Goal: Task Accomplishment & Management: Complete application form

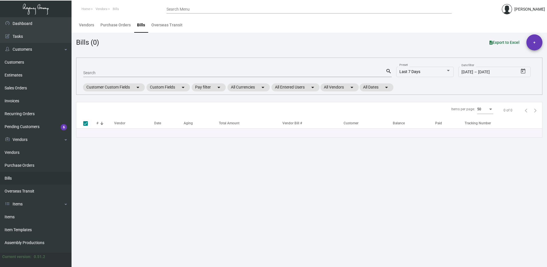
click at [189, 3] on header "Home Vendors Bills Search Menu Nidhi Shah" at bounding box center [273, 8] width 547 height 17
click at [186, 9] on input "Search Menu" at bounding box center [308, 9] width 285 height 5
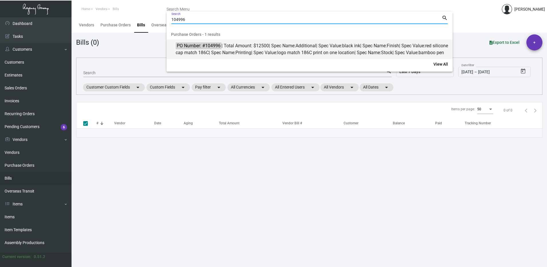
type input "104996"
click at [253, 50] on span "PO Number: #104996 | Total Amount: $12500 | Spec Name: Additional | Spec Value:…" at bounding box center [313, 49] width 274 height 14
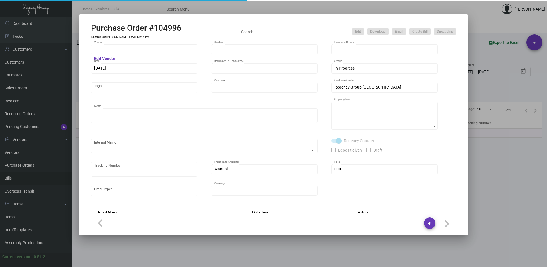
type input "Prostar - Pens"
type input "[PERSON_NAME]"
type input "104996"
type input "5/1/2024"
type input "6/10/2024"
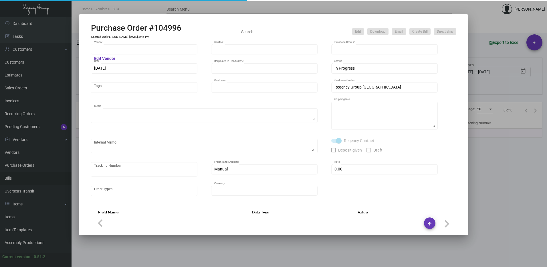
type input "Virgin Corporate"
type textarea "Please ship 15k in the first shipment and wait to receive shipping instructions…"
type textarea "Regency Group NJ - [PERSON_NAME] [STREET_ADDRESS]"
checkbox input "true"
type input "$ 0.00"
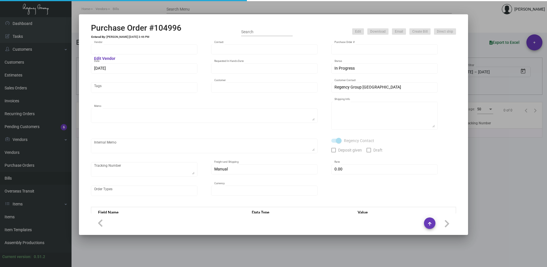
type input "United States Dollar $"
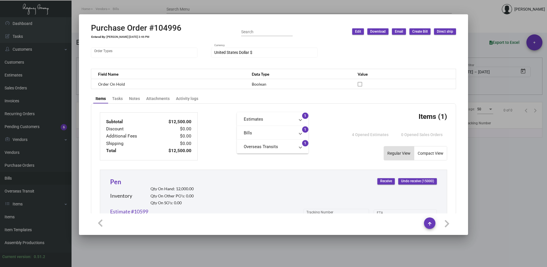
scroll to position [135, 0]
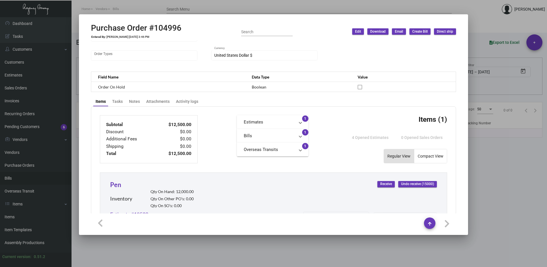
click at [288, 135] on mat-panel-title "Bills" at bounding box center [269, 135] width 51 height 7
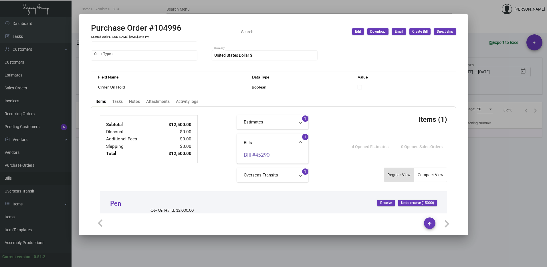
click at [256, 153] on link "Bill #45290" at bounding box center [273, 155] width 58 height 6
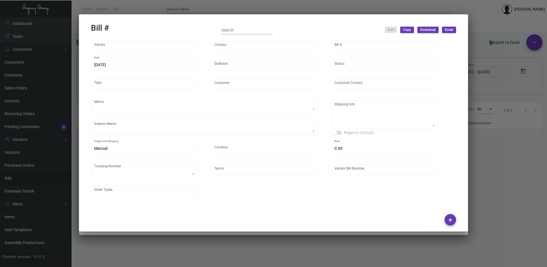
type input "Prostar - Pens"
type input "[PERSON_NAME]"
type input "45290"
type input "8/2/2024"
type input "9/1/2024"
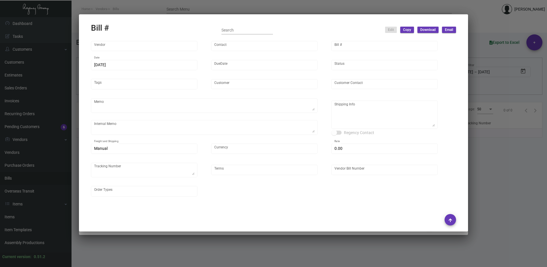
type input "Virgin Corporate"
type input "[PERSON_NAME]"
type textarea "Please ship 15k in the first shipment and wait to receive shipping instructions…"
type textarea "Virgin Corporate - Martin Sinclair 3390 Mary Street, 401 Miami, FL, 33134 US"
type input "United States Dollar $"
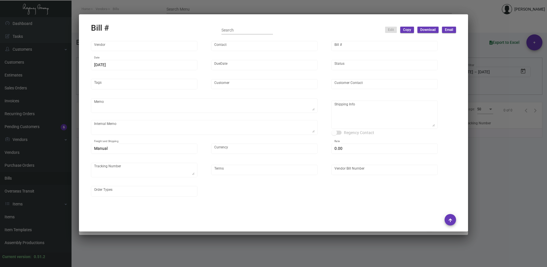
type input "$ 0.00"
type input "Net 30"
type input "24GCY0568-104996"
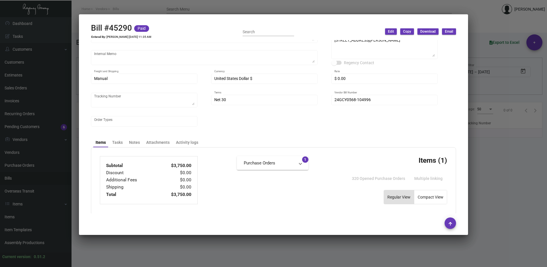
scroll to position [73, 0]
click at [483, 112] on div at bounding box center [273, 133] width 547 height 267
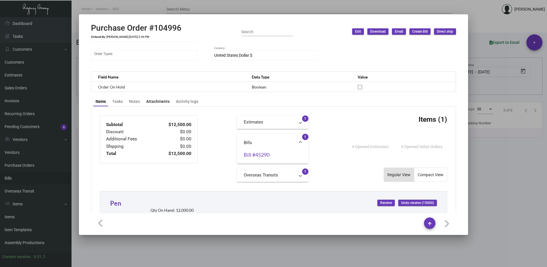
click at [158, 103] on div "Attachments" at bounding box center [157, 101] width 23 height 6
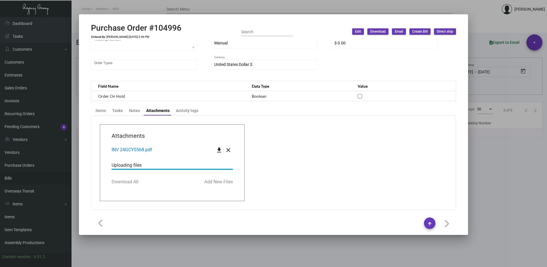
scroll to position [135, 0]
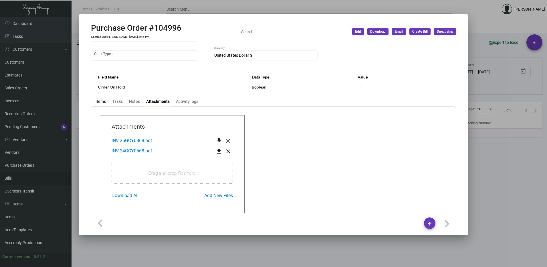
click at [101, 101] on div "Items" at bounding box center [101, 101] width 10 height 6
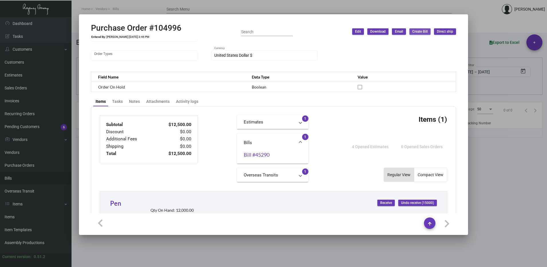
click at [417, 31] on span "Create Bill" at bounding box center [419, 31] width 15 height 5
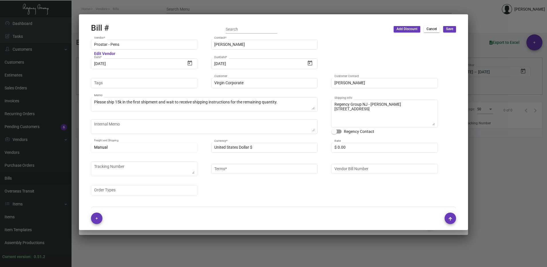
type input "Net 30"
type input "[PERSON_NAME]"
type textarea "Virgin Corporate - [PERSON_NAME] [STREET_ADDRESS][PERSON_NAME]"
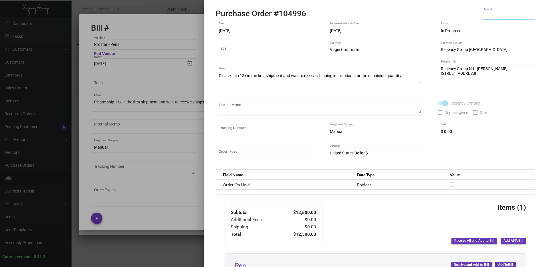
scroll to position [29, 0]
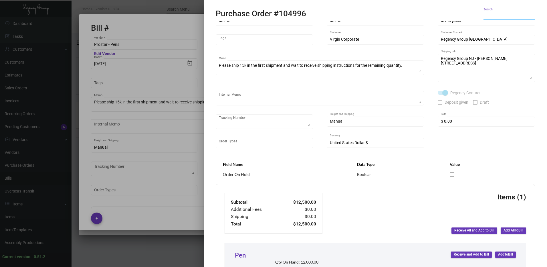
click at [512, 229] on span "Add All To Bill" at bounding box center [513, 230] width 20 height 5
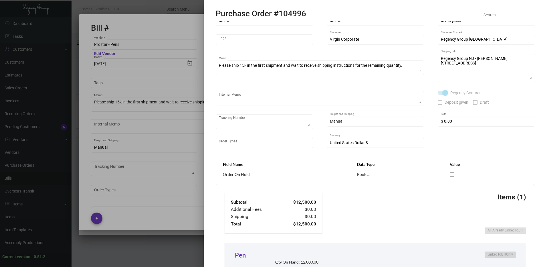
click at [180, 33] on div at bounding box center [273, 133] width 547 height 267
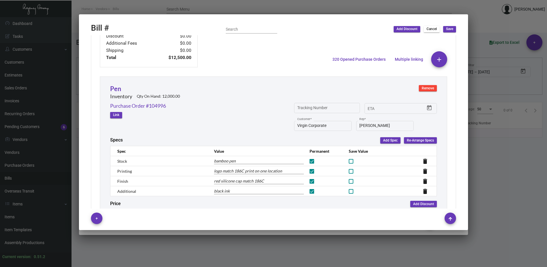
scroll to position [225, 0]
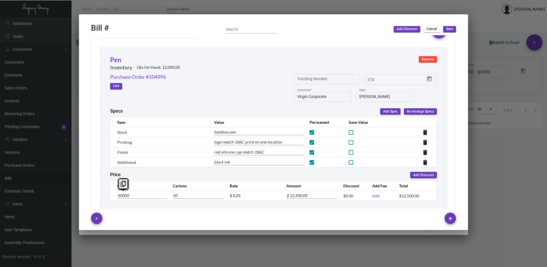
click at [118, 194] on input "50000" at bounding box center [142, 195] width 50 height 6
type input "3"
type input "0.003"
type input "$ 0.75"
type input "35"
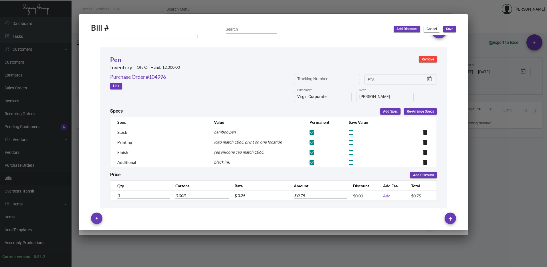
type input "0.035"
type input "$ 8.75"
type input "350"
type input "0.35"
type input "$ 87.50"
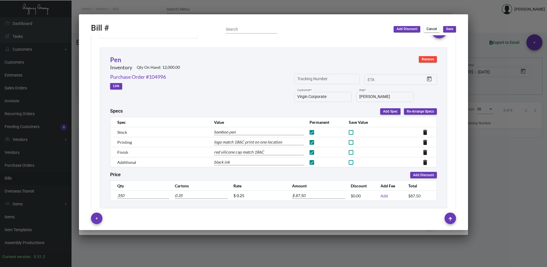
type input "3500"
type input "3.5"
type input "$ 875.00"
type input "35000"
type input "35"
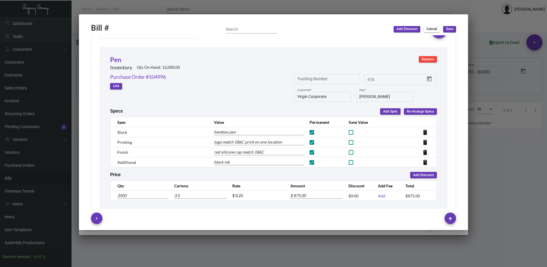
type input "$ 8,750.00"
type input "35,000"
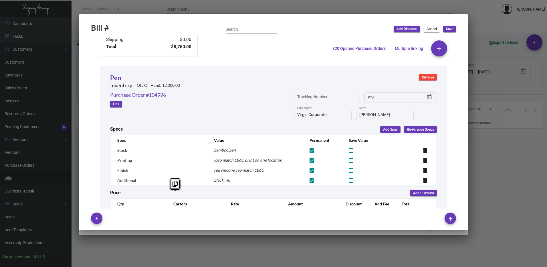
scroll to position [237, 0]
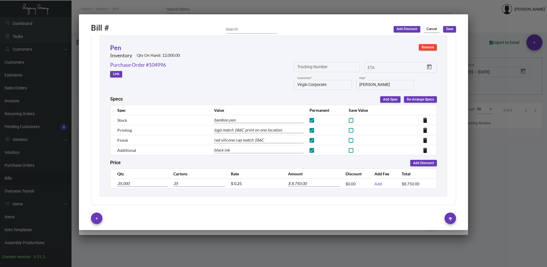
click at [208, 193] on div "Pen Inventory Qty On Hand: 12,000.00 Remove Purchase Order #104996 Link Trackin…" at bounding box center [273, 115] width 347 height 160
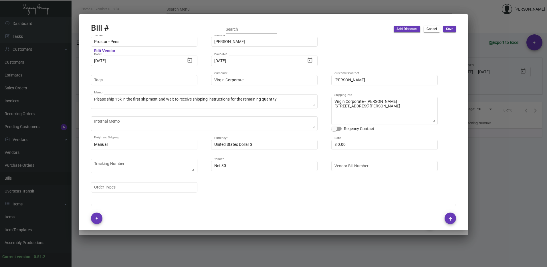
scroll to position [0, 0]
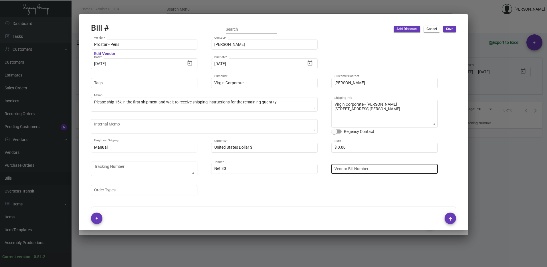
click at [354, 168] on input "Vendor Bill Number" at bounding box center [384, 168] width 100 height 5
paste input "25GCY0868"
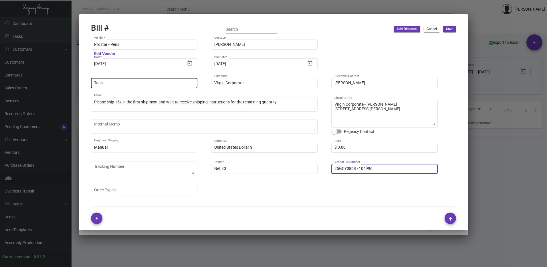
type input "25GCY0868 - 104996"
click at [119, 83] on input "Tags" at bounding box center [144, 83] width 100 height 5
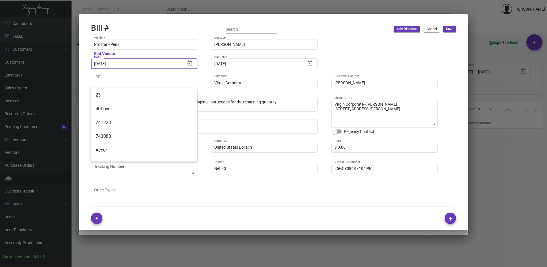
click at [117, 63] on input "[DATE]" at bounding box center [139, 64] width 91 height 5
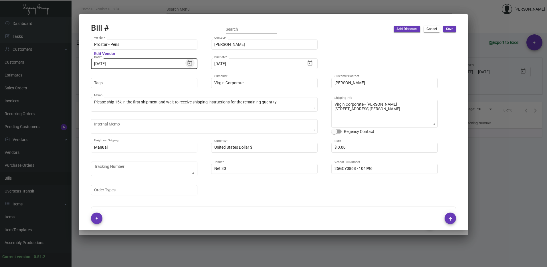
click at [190, 62] on icon "Open calendar" at bounding box center [190, 62] width 5 height 5
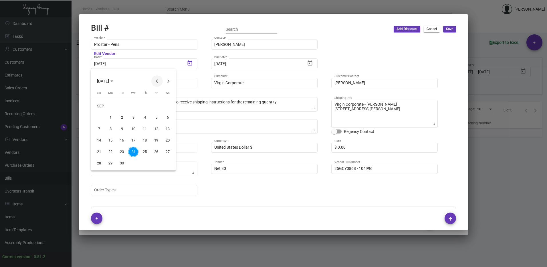
click at [156, 81] on button "Previous month" at bounding box center [156, 80] width 11 height 11
click at [113, 164] on div "28" at bounding box center [110, 163] width 10 height 10
type input "[DATE]"
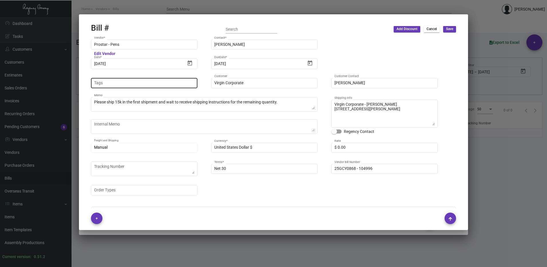
click at [108, 82] on input "Tags" at bounding box center [144, 83] width 100 height 5
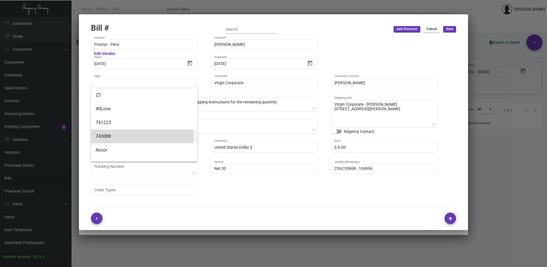
click at [112, 134] on span "743088" at bounding box center [144, 136] width 97 height 14
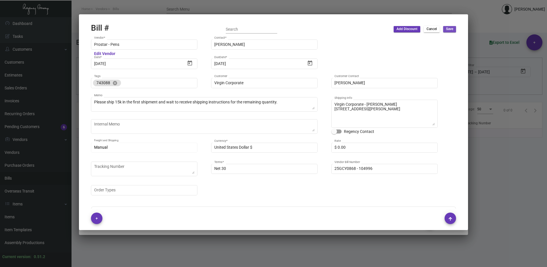
click at [451, 28] on span "Save" at bounding box center [449, 29] width 7 height 5
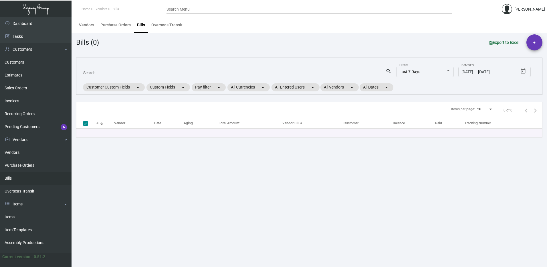
click at [181, 8] on input "Search Menu" at bounding box center [308, 9] width 285 height 5
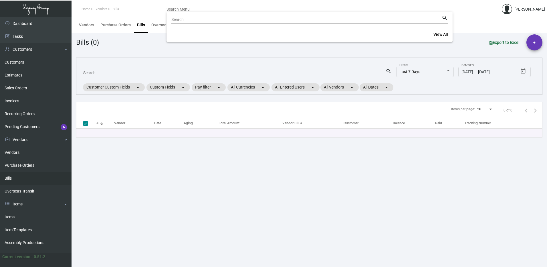
click at [192, 16] on div "Search" at bounding box center [306, 19] width 270 height 9
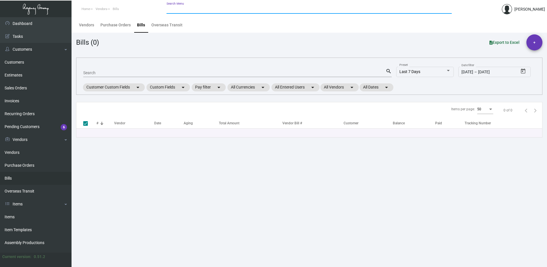
click at [199, 10] on input "Search Menu" at bounding box center [308, 9] width 285 height 5
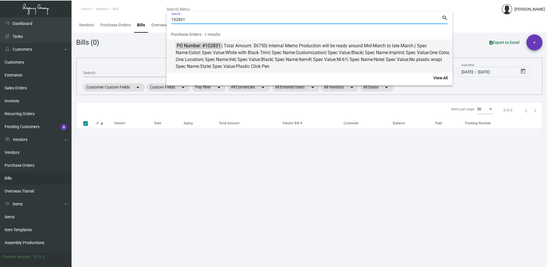
type input "102831"
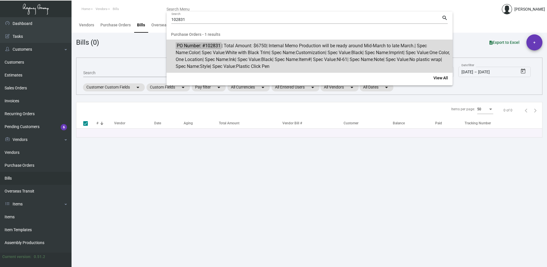
click at [251, 48] on span "PO Number: #102831 | Total Amount: $6750 | Internal Memo Production will be rea…" at bounding box center [313, 55] width 274 height 27
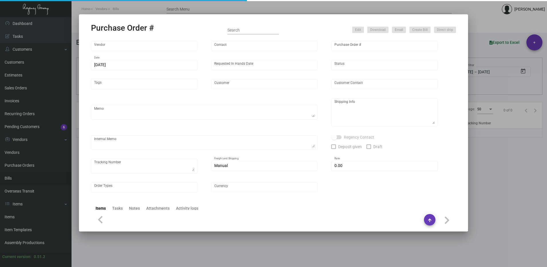
type input "Prostar - Pens"
type input "[PERSON_NAME]"
type input "102831"
type input "[DATE]"
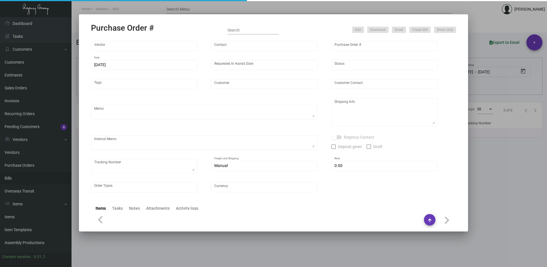
type input "[GEOGRAPHIC_DATA]"
type textarea "by boat to our NJ warehouse."
type textarea "Regency Group NJ - [PERSON_NAME] [STREET_ADDRESS]"
type textarea "Production will be ready around Mid-March to late March."
checkbox input "true"
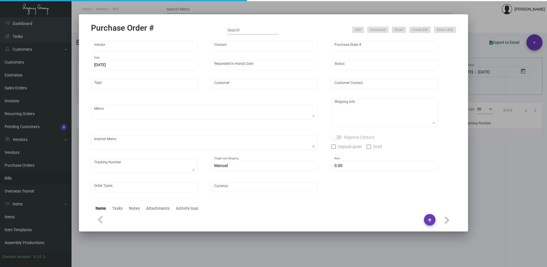
type input "$ 0.00"
type input "United States Dollar $"
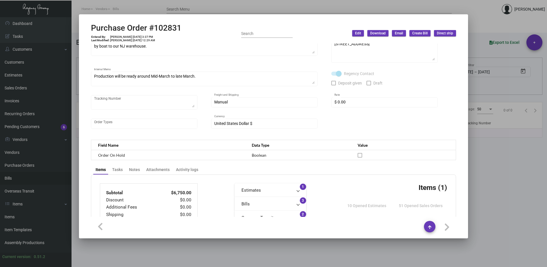
scroll to position [86, 0]
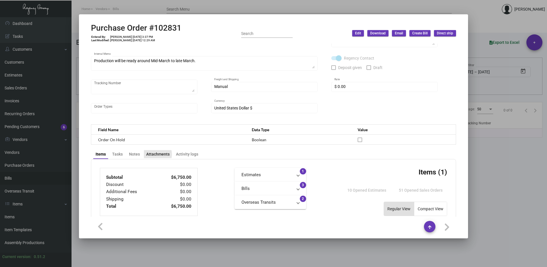
click at [153, 154] on div "Attachments" at bounding box center [157, 154] width 23 height 6
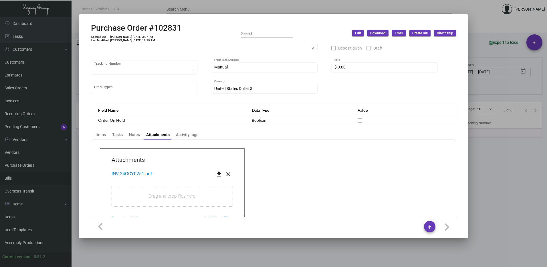
scroll to position [138, 0]
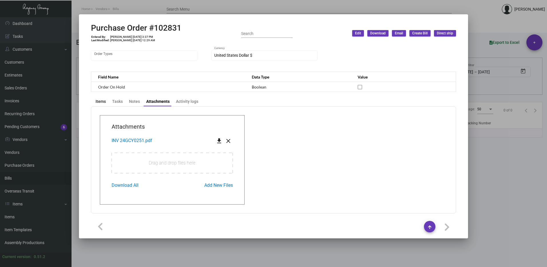
click at [102, 99] on div "Items" at bounding box center [101, 101] width 10 height 6
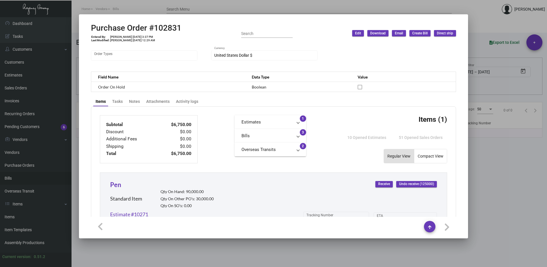
click at [263, 133] on mat-panel-title "Bills" at bounding box center [266, 135] width 51 height 7
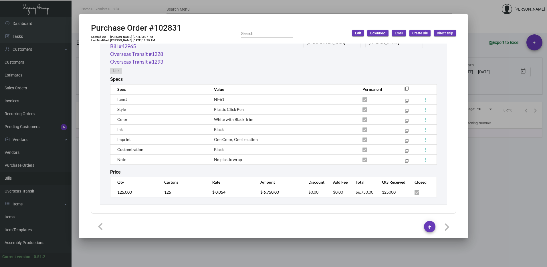
scroll to position [191, 0]
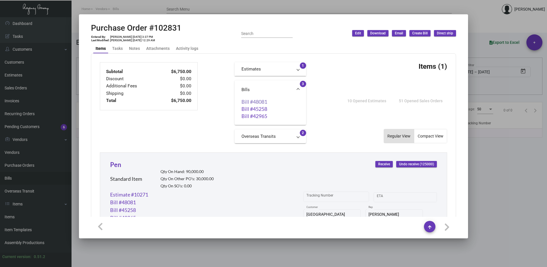
click at [255, 102] on link "Bill #48081" at bounding box center [270, 102] width 58 height 6
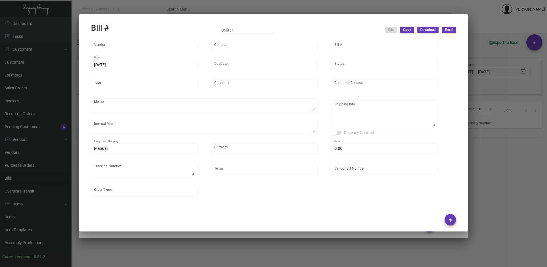
type input "Prostar - Pens"
type input "[PERSON_NAME]"
type input "48081"
type input "3/31/2025"
type input "5/20/2025"
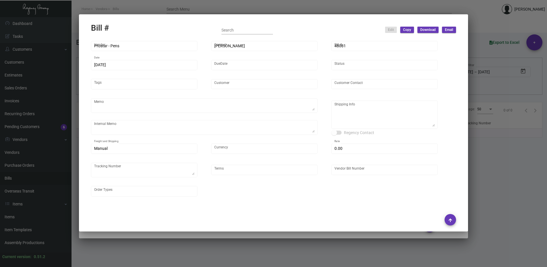
type input "[GEOGRAPHIC_DATA]"
type input "[PERSON_NAME]"
type textarea "by boat to our NJ warehouse."
type textarea "Production will be ready around Mid-March to late March."
type textarea "[GEOGRAPHIC_DATA] - [PERSON_NAME] [STREET_ADDRESS][US_STATE]"
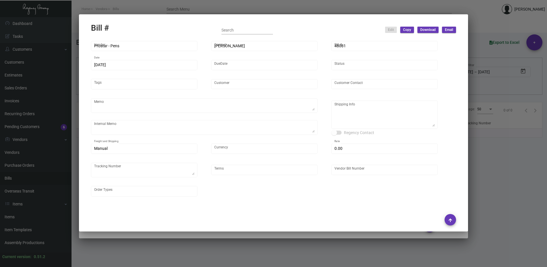
type input "United States Dollar $"
type input "$ 0.00"
type textarea "#740275"
type input "Net 30"
type input "25GCY0123_102831"
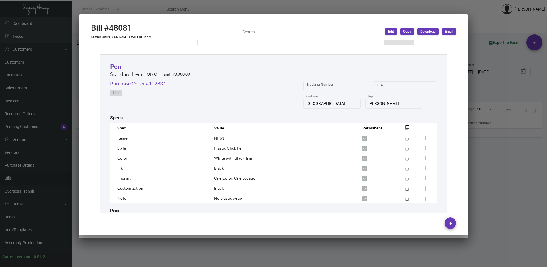
scroll to position [274, 0]
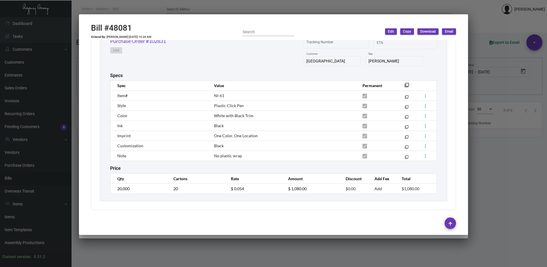
click at [493, 139] on div at bounding box center [273, 133] width 547 height 267
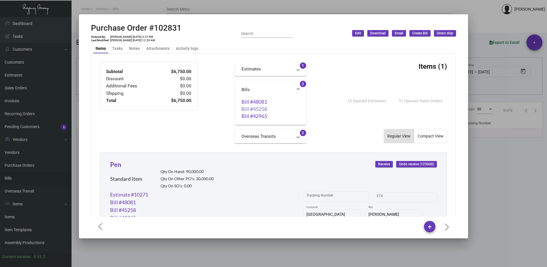
click at [245, 109] on link "Bill #45258" at bounding box center [270, 109] width 58 height 6
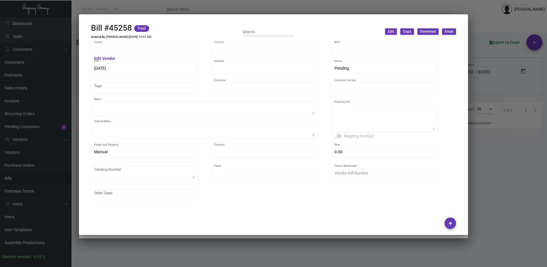
type input "Prostar - Pens"
type input "[PERSON_NAME]"
type input "45258"
type input "5/7/2024"
type input "6/6/2024"
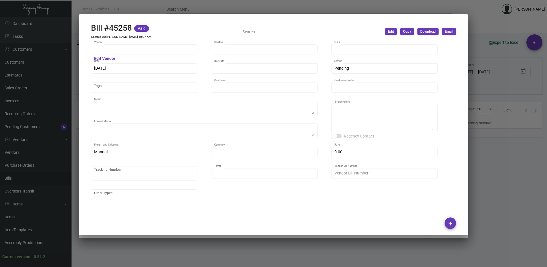
type input "[GEOGRAPHIC_DATA]"
type input "[PERSON_NAME]"
type textarea "by boat to our NJ warehouse."
type textarea "Production will be ready around Mid-March to late March."
type textarea "[GEOGRAPHIC_DATA] - [PERSON_NAME] [STREET_ADDRESS][US_STATE]"
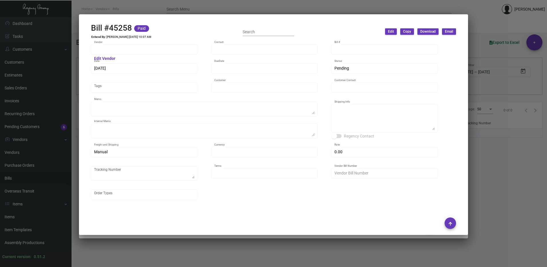
type input "United States Dollar $"
type input "$ 0.00"
type input "Net 30"
type input "24GCY0251--102831"
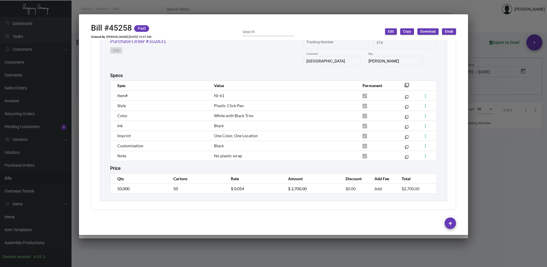
click at [504, 146] on div at bounding box center [273, 133] width 547 height 267
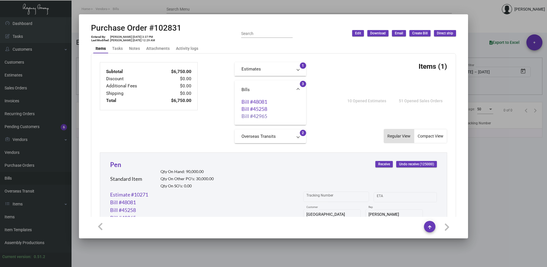
click at [261, 114] on link "Bill #42965" at bounding box center [270, 116] width 58 height 6
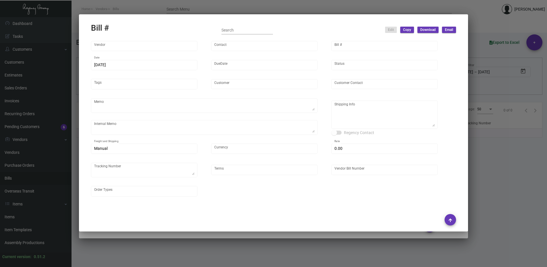
type input "Prostar - Pens"
type input "[PERSON_NAME]"
type input "42965"
type input "4/10/2024"
type input "5/10/2024"
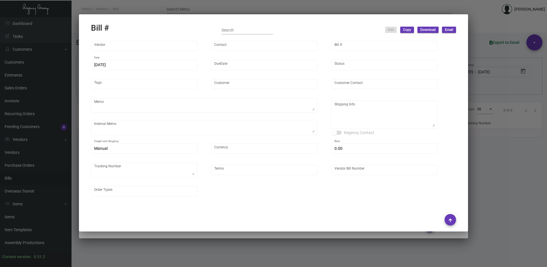
type input "[GEOGRAPHIC_DATA]"
type input "[PERSON_NAME]"
type textarea "by boat to our NJ warehouse."
type textarea "Production will be ready around Mid-March to late March."
type textarea "[GEOGRAPHIC_DATA] - [PERSON_NAME] [STREET_ADDRESS][US_STATE]"
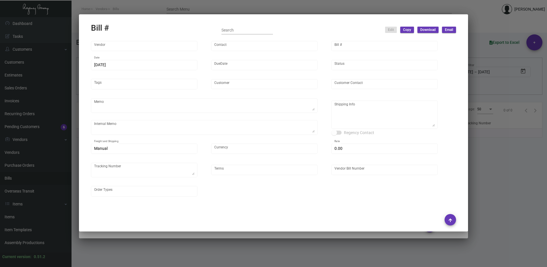
type input "United States Dollar $"
type input "$ 0.00"
type input "Net 30"
type input "224PST0151-102831"
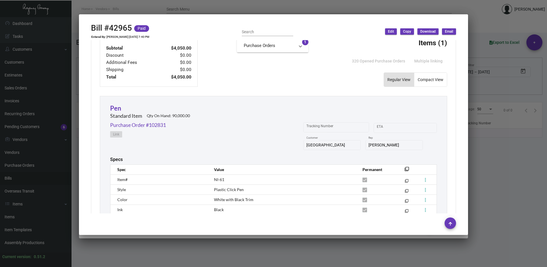
scroll to position [189, 0]
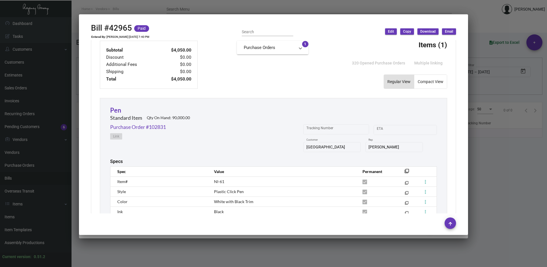
click at [526, 138] on div at bounding box center [273, 133] width 547 height 267
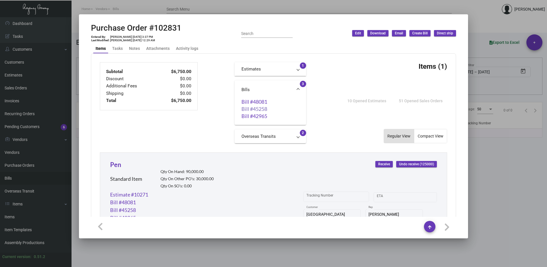
click at [265, 108] on link "Bill #45258" at bounding box center [270, 109] width 58 height 6
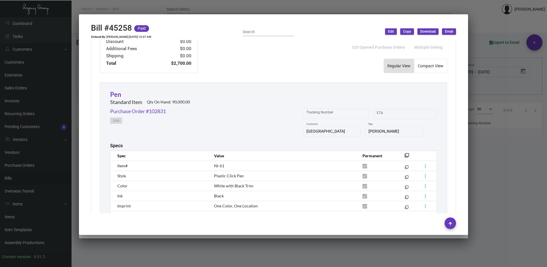
scroll to position [274, 0]
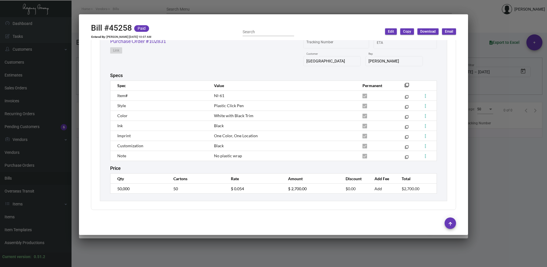
click at [502, 139] on div at bounding box center [273, 133] width 547 height 267
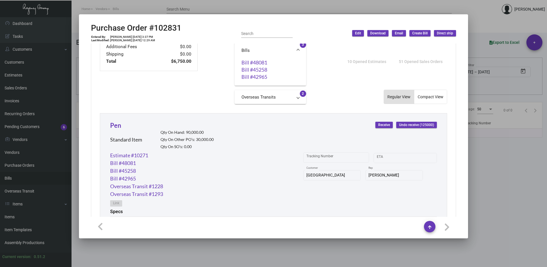
scroll to position [220, 0]
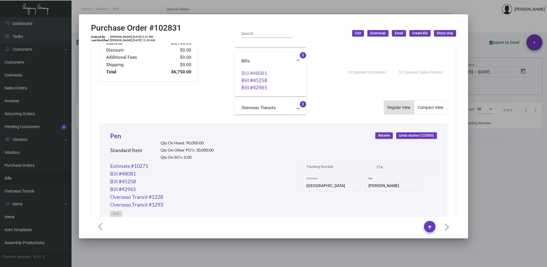
click at [261, 74] on link "Bill #48081" at bounding box center [270, 73] width 58 height 6
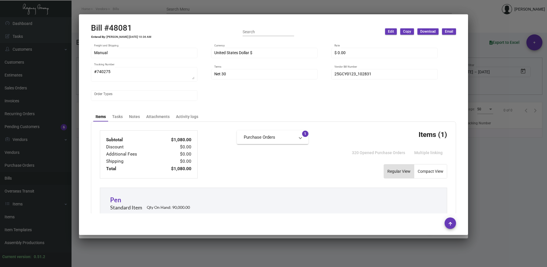
scroll to position [74, 0]
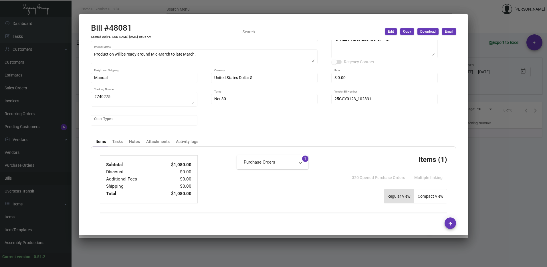
click at [491, 151] on div at bounding box center [273, 133] width 547 height 267
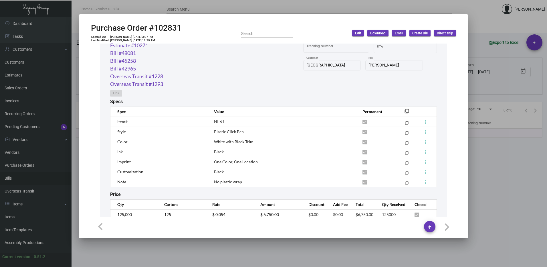
scroll to position [334, 0]
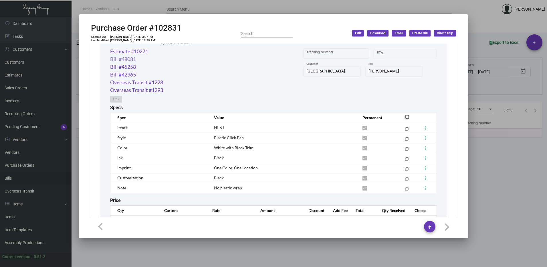
click at [130, 59] on link "Bill #48081" at bounding box center [123, 59] width 26 height 8
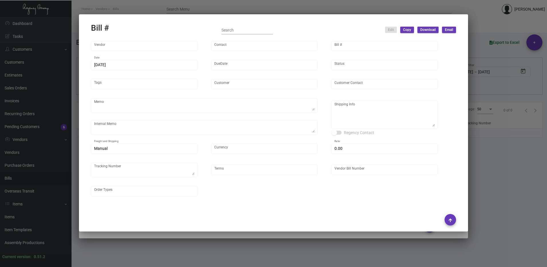
type input "Prostar - Pens"
type input "[PERSON_NAME]"
type input "48081"
type input "3/31/2025"
type input "5/20/2025"
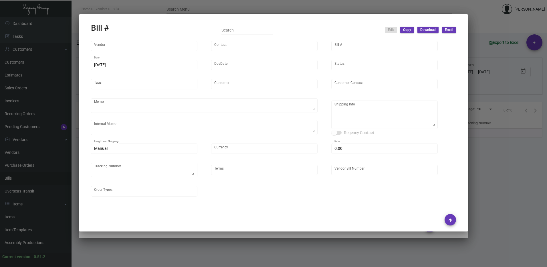
type input "[GEOGRAPHIC_DATA]"
type input "[PERSON_NAME]"
type textarea "by boat to our NJ warehouse."
type textarea "Production will be ready around Mid-March to late March."
type textarea "[GEOGRAPHIC_DATA] - [PERSON_NAME] [STREET_ADDRESS][US_STATE]"
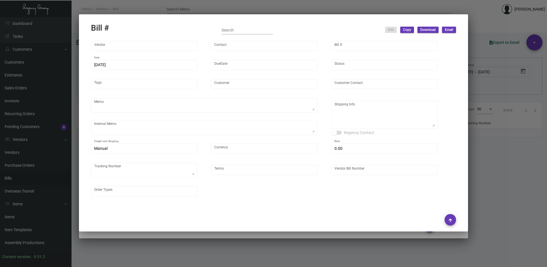
type input "United States Dollar $"
type input "$ 0.00"
type textarea "#740275"
type input "Net 30"
type input "25GCY0123_102831"
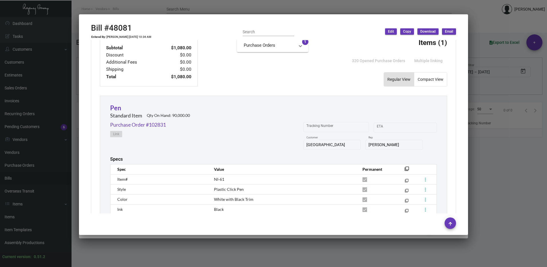
scroll to position [274, 0]
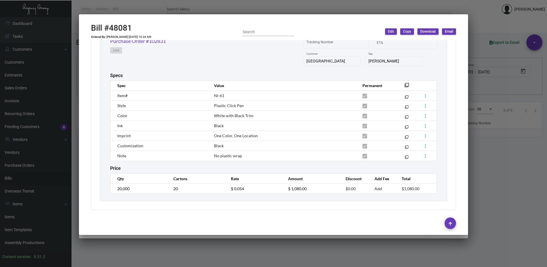
click at [485, 131] on div at bounding box center [273, 133] width 547 height 267
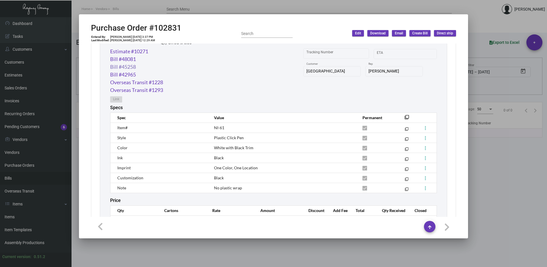
click at [128, 65] on link "Bill #45258" at bounding box center [123, 67] width 26 height 8
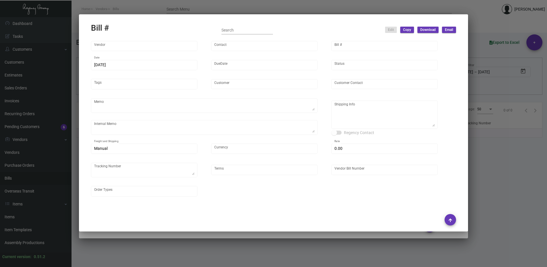
type input "Prostar - Pens"
type input "[PERSON_NAME]"
type input "45258"
type input "5/7/2024"
type input "6/6/2024"
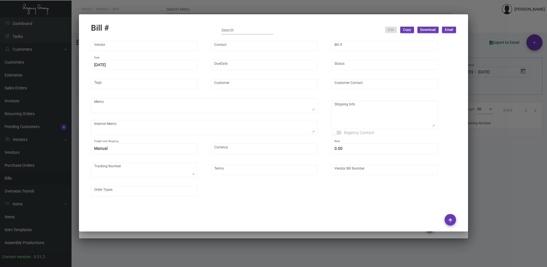
type input "[GEOGRAPHIC_DATA]"
type input "[PERSON_NAME]"
type textarea "by boat to our NJ warehouse."
type textarea "Production will be ready around Mid-March to late March."
type textarea "[GEOGRAPHIC_DATA] - [PERSON_NAME] [STREET_ADDRESS][US_STATE]"
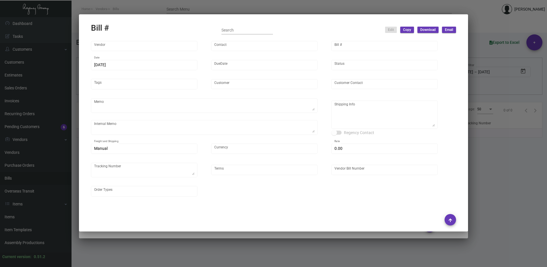
type input "United States Dollar $"
type input "$ 0.00"
type input "Net 30"
type input "24GCY0251--102831"
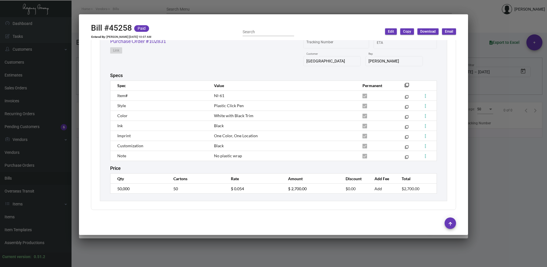
click at [491, 139] on div at bounding box center [273, 133] width 547 height 267
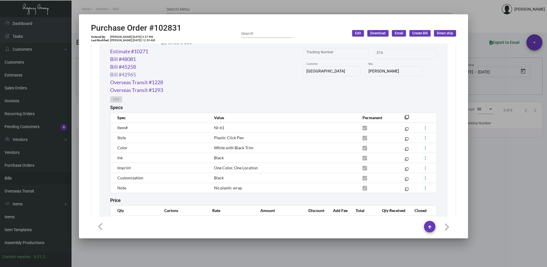
click at [133, 74] on link "Bill #42965" at bounding box center [123, 75] width 26 height 8
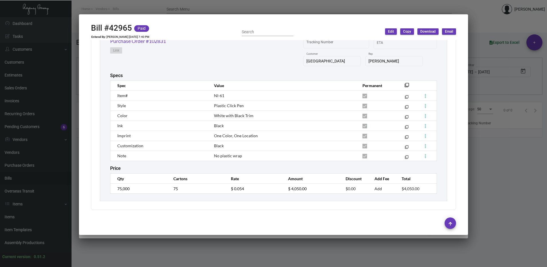
click at [508, 128] on div at bounding box center [273, 133] width 547 height 267
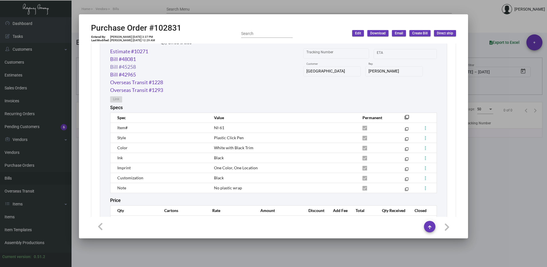
click at [128, 68] on link "Bill #45258" at bounding box center [123, 67] width 26 height 8
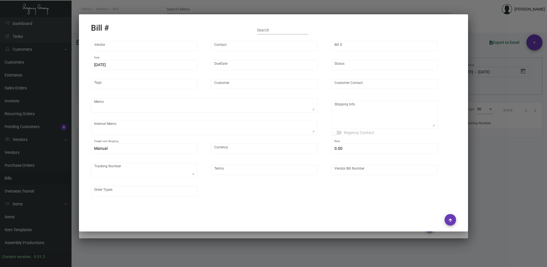
type input "Prostar - Pens"
type input "[PERSON_NAME]"
type input "45258"
type input "5/7/2024"
type input "6/6/2024"
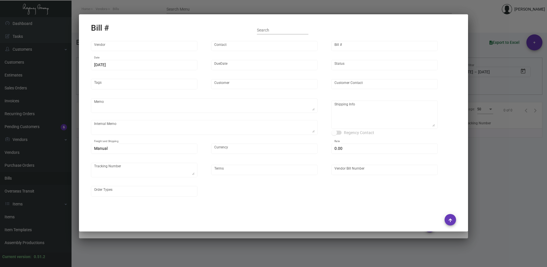
type input "[GEOGRAPHIC_DATA]"
type input "[PERSON_NAME]"
type textarea "by boat to our NJ warehouse."
type textarea "Production will be ready around Mid-March to late March."
type textarea "[GEOGRAPHIC_DATA] - [PERSON_NAME] [STREET_ADDRESS][US_STATE]"
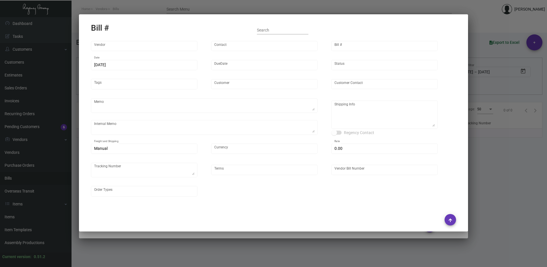
type input "United States Dollar $"
type input "$ 0.00"
type input "Net 30"
type input "24GCY0251--102831"
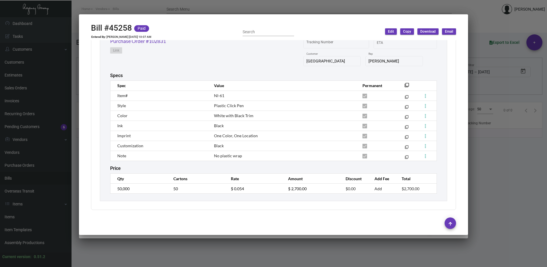
click at [499, 133] on div at bounding box center [273, 133] width 547 height 267
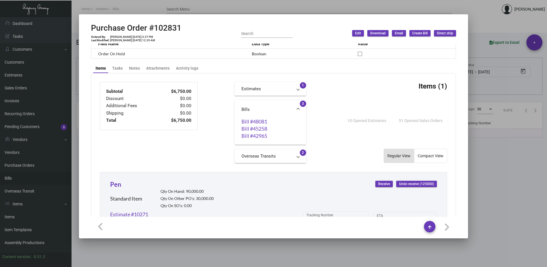
scroll to position [163, 0]
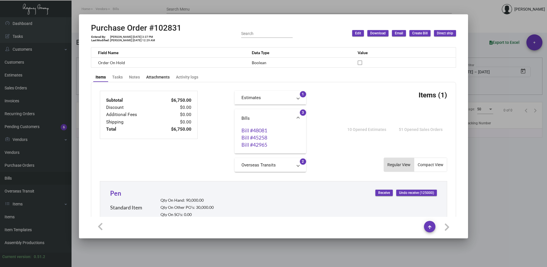
click at [166, 76] on div "Attachments" at bounding box center [157, 77] width 23 height 6
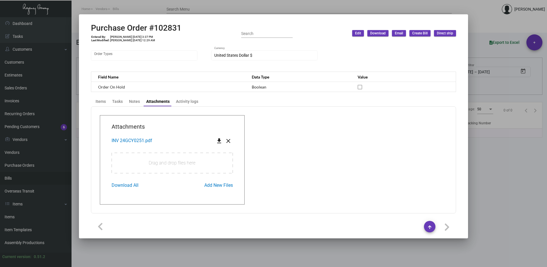
click at [499, 131] on div at bounding box center [273, 133] width 547 height 267
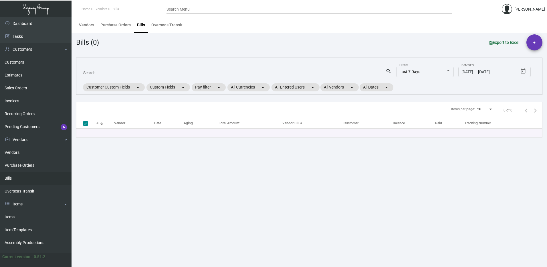
click at [193, 7] on input "Search Menu" at bounding box center [308, 9] width 285 height 5
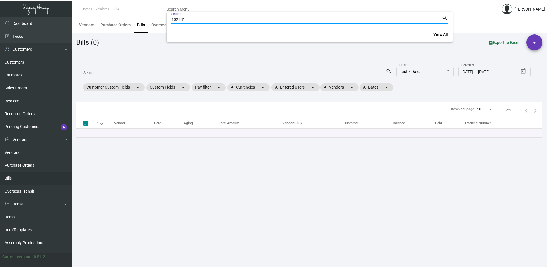
click at [189, 21] on input "102831" at bounding box center [306, 19] width 270 height 5
drag, startPoint x: 194, startPoint y: 18, endPoint x: 154, endPoint y: 18, distance: 39.5
click at [154, 18] on div "102831 Search search View All" at bounding box center [273, 133] width 547 height 267
type input "102831"
click at [142, 44] on div at bounding box center [273, 133] width 547 height 267
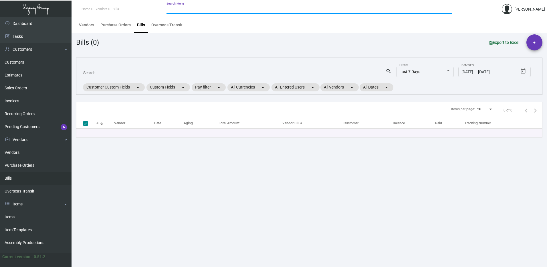
click at [192, 7] on input "Search Menu" at bounding box center [308, 9] width 285 height 5
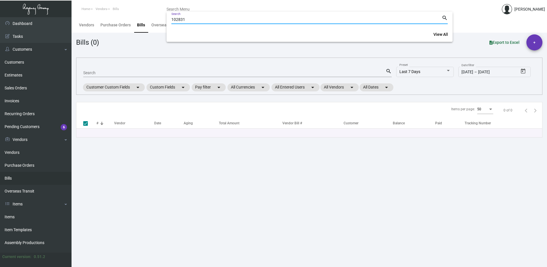
type input "102831"
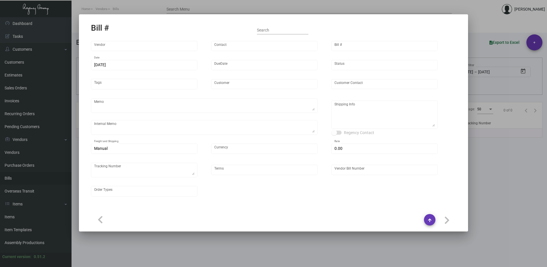
type input "Prostar - Pens"
type input "[PERSON_NAME]"
type input "48137"
type input "[DATE]"
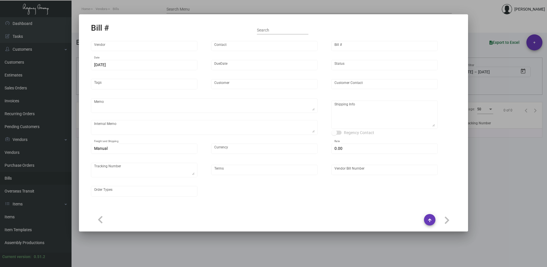
type input "Virgin Corporate"
type input "[PERSON_NAME]"
type textarea "Please ship 15k in the first shipment and wait to receive shipping instructions…"
type textarea "Virgin Corporate - [PERSON_NAME] [STREET_ADDRESS][PERSON_NAME]"
type input "United States Dollar $"
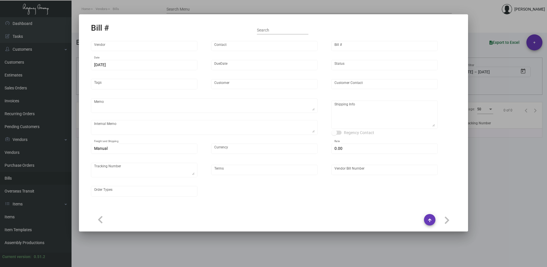
type input "$ 0.00"
type input "Net 30"
type input "25GCY0868 - 104996"
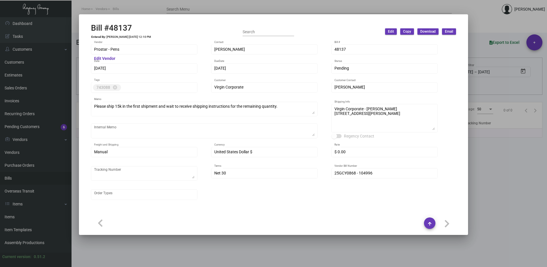
click at [489, 31] on div at bounding box center [273, 133] width 547 height 267
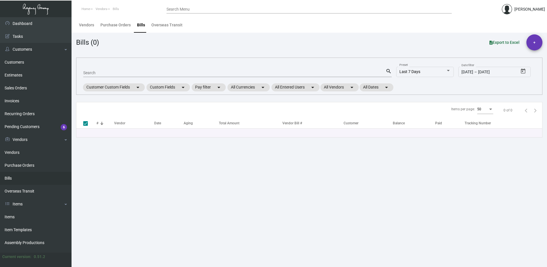
click at [173, 9] on input "Search Menu" at bounding box center [308, 9] width 285 height 5
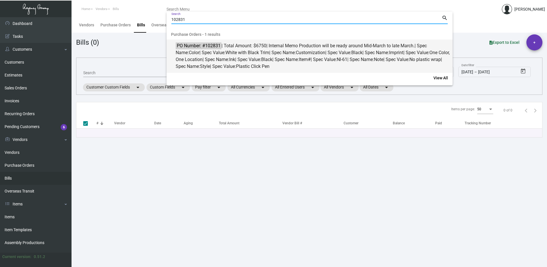
type input "102831"
click at [239, 50] on span "White with Black Trim" at bounding box center [247, 52] width 44 height 5
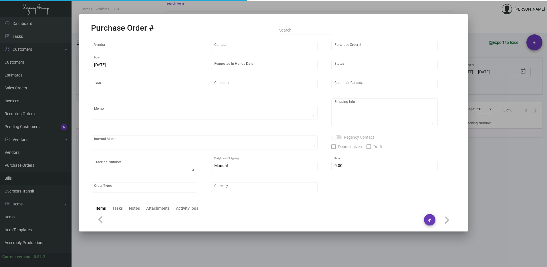
type input "Prostar - Pens"
type input "[PERSON_NAME]"
type input "102831"
type input "[DATE]"
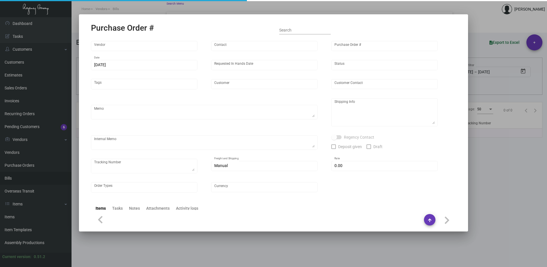
type input "[GEOGRAPHIC_DATA]"
type textarea "by boat to our NJ warehouse."
type textarea "Regency Group NJ - [PERSON_NAME] [STREET_ADDRESS]"
type textarea "Production will be ready around Mid-March to late March."
checkbox input "true"
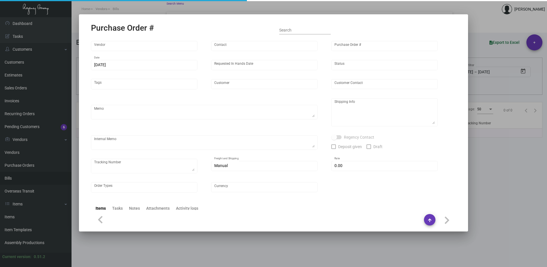
type input "$ 0.00"
type input "United States Dollar $"
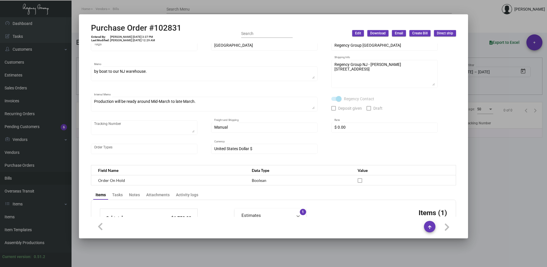
scroll to position [86, 0]
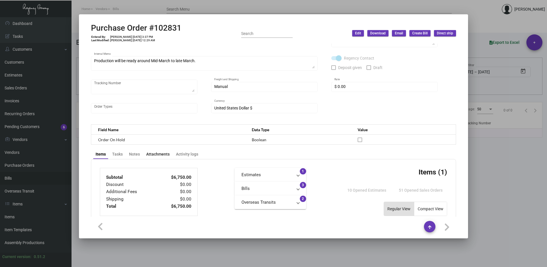
click at [156, 153] on div "Attachments" at bounding box center [157, 154] width 23 height 6
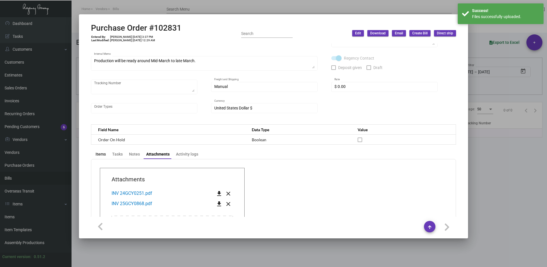
click at [101, 153] on div "Items" at bounding box center [101, 154] width 10 height 6
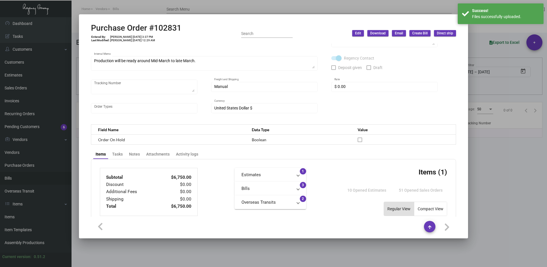
click at [416, 33] on span "Create Bill" at bounding box center [419, 33] width 15 height 5
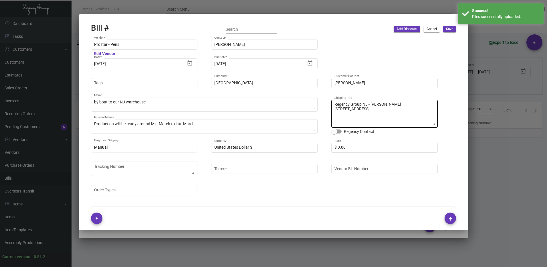
type input "Net 30"
type input "[PERSON_NAME]"
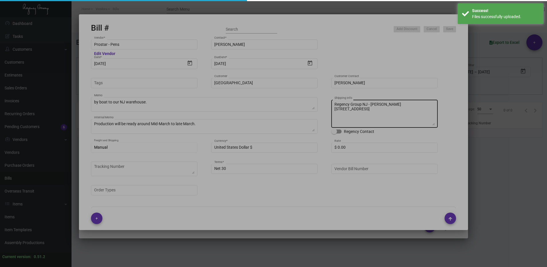
type textarea "[GEOGRAPHIC_DATA] - [PERSON_NAME] [STREET_ADDRESS][US_STATE]"
type input "Prostar - Pens"
type input "[PERSON_NAME]"
type input "102831"
type input "[DATE]"
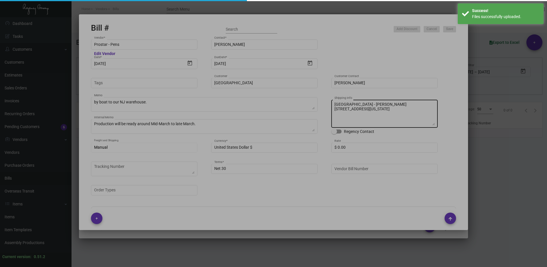
type input "[DATE]"
type input "[GEOGRAPHIC_DATA]"
type textarea "by boat to our NJ warehouse."
type textarea "Regency Group NJ - [PERSON_NAME] [STREET_ADDRESS]"
type textarea "Production will be ready around Mid-March to late March."
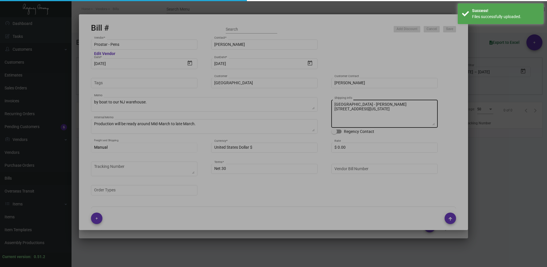
checkbox input "true"
type input "$ 0.00"
type input "United States Dollar $"
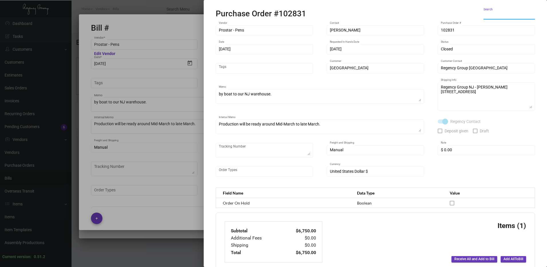
click at [503, 257] on span "Add All To Bill" at bounding box center [513, 258] width 20 height 5
click at [150, 191] on div at bounding box center [273, 133] width 547 height 267
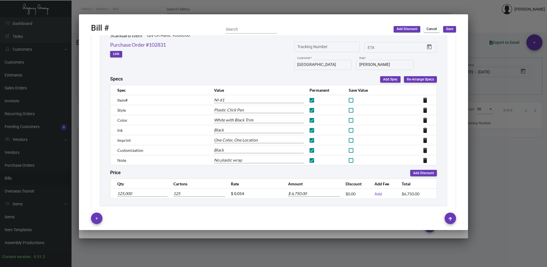
scroll to position [267, 0]
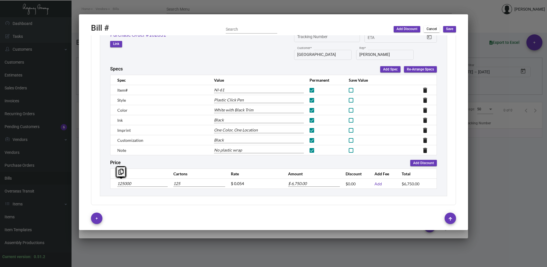
click at [123, 183] on input "125000" at bounding box center [142, 183] width 50 height 6
drag, startPoint x: 124, startPoint y: 182, endPoint x: 104, endPoint y: 180, distance: 20.1
click at [104, 180] on div "Pen Standard Item Qty On Hand: 90,000.00 Remove Purchase Order #102831 Link Tra…" at bounding box center [273, 100] width 347 height 191
type input "3000"
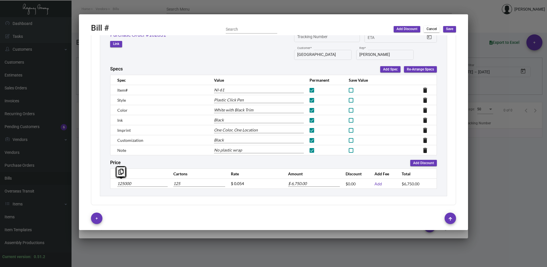
type input "3"
type input "$ 162.00"
type input "31000"
type input "31"
type input "$ 1,674.00"
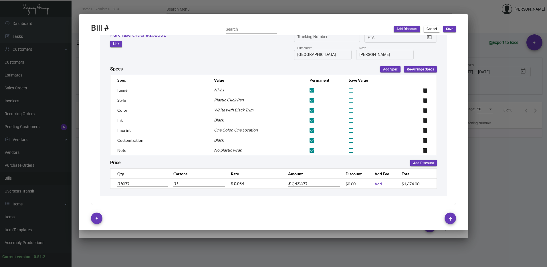
type input "31,000"
click at [162, 197] on div "Subtotal $1,674.00 Discount $0.00 Additional Fees $0.00 Shipping $0.00 Total $1…" at bounding box center [273, 72] width 365 height 265
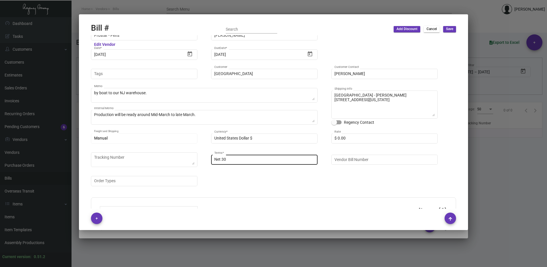
scroll to position [0, 0]
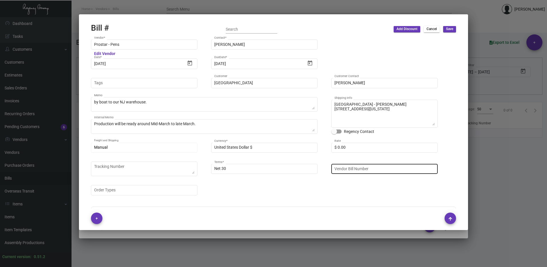
click at [371, 169] on input "Vendor Bill Number" at bounding box center [384, 168] width 100 height 5
click at [368, 172] on div "Vendor Bill Number" at bounding box center [384, 167] width 100 height 11
paste input "25GCY0868"
click at [370, 171] on input "25GCY0868 -" at bounding box center [384, 168] width 100 height 5
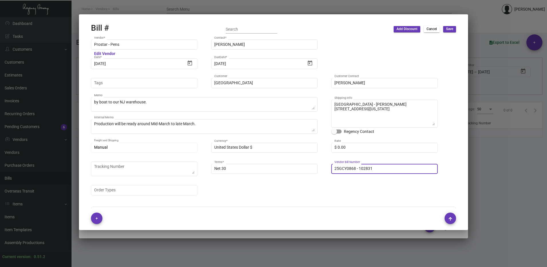
type input "25GCY0868 - 102831"
click at [376, 184] on div "Prostar - Pens Vendor * Edit Vendor [PERSON_NAME] Contact * [DATE] Date * [DATE…" at bounding box center [273, 120] width 365 height 163
click at [357, 188] on div "Prostar - Pens Vendor * Edit Vendor [PERSON_NAME] Contact * [DATE] Date * [DATE…" at bounding box center [273, 120] width 365 height 163
click at [367, 186] on div "Prostar - Pens Vendor * Edit Vendor [PERSON_NAME] Contact * [DATE] Date * [DATE…" at bounding box center [273, 120] width 365 height 163
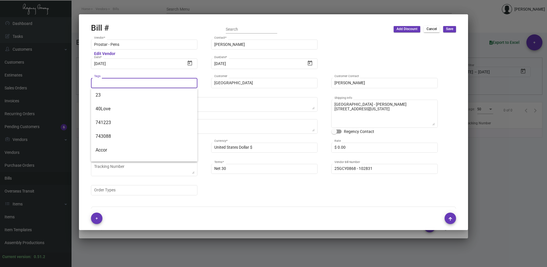
click at [116, 84] on input "Tags" at bounding box center [144, 83] width 100 height 5
click at [102, 138] on span "743088" at bounding box center [144, 136] width 97 height 14
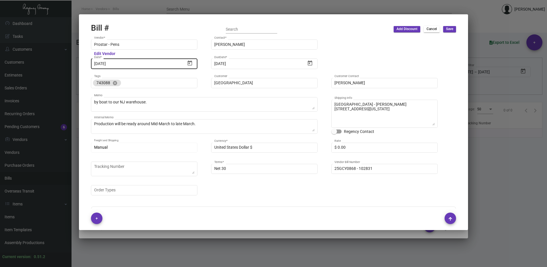
click at [122, 61] on div "[DATE] Date *" at bounding box center [139, 63] width 91 height 11
click at [122, 63] on input "[DATE]" at bounding box center [139, 64] width 91 height 5
click at [192, 63] on icon "Open calendar" at bounding box center [190, 62] width 5 height 5
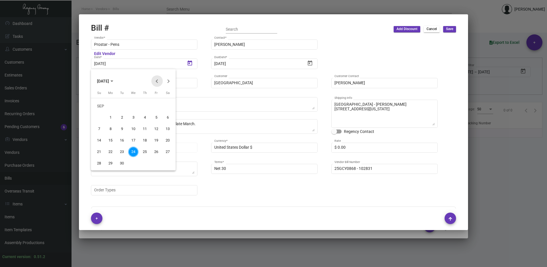
click at [158, 80] on button "Previous month" at bounding box center [156, 80] width 11 height 11
click at [111, 161] on div "28" at bounding box center [110, 163] width 10 height 10
type input "[DATE]"
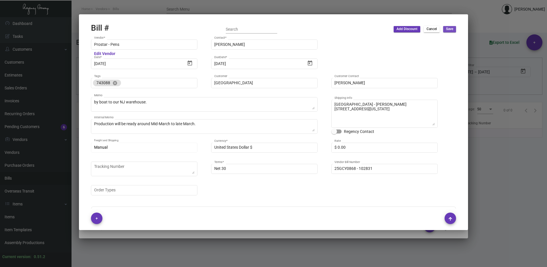
click at [448, 29] on span "Save" at bounding box center [449, 29] width 7 height 5
